Goal: Entertainment & Leisure: Browse casually

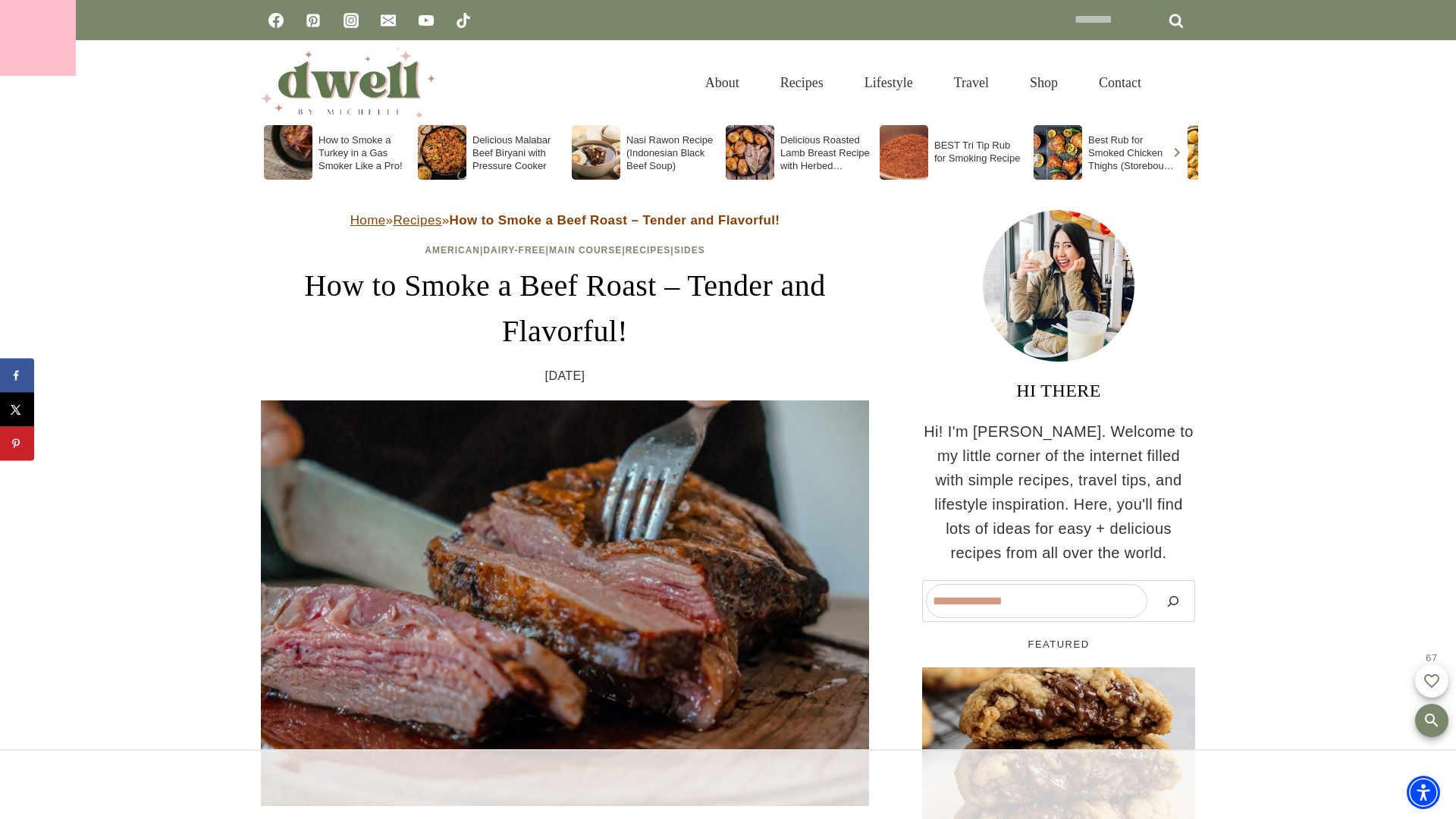
click at [38, 38] on div at bounding box center [38, 38] width 76 height 76
